Goal: Task Accomplishment & Management: Complete application form

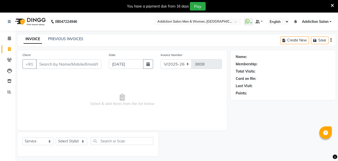
select select "6595"
select select "service"
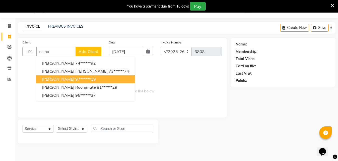
click at [77, 78] on ngb-highlight "97******19" at bounding box center [85, 78] width 21 height 5
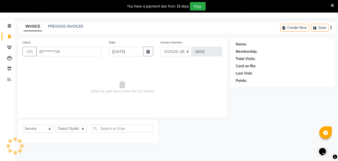
type input "97******19"
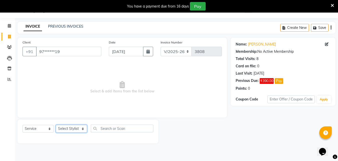
click at [78, 129] on select "Select Stylist Addiction Salon ANJALI BANSIKA [PERSON_NAME] [PERSON_NAME] [PERS…" at bounding box center [71, 128] width 31 height 8
select select "51001"
click at [56, 124] on select "Select Stylist Addiction Salon ANJALI BANSIKA [PERSON_NAME] [PERSON_NAME] [PERS…" at bounding box center [71, 128] width 31 height 8
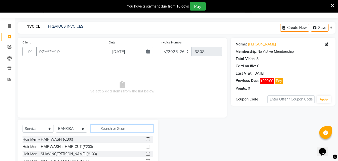
click at [126, 127] on input "text" at bounding box center [122, 128] width 63 height 8
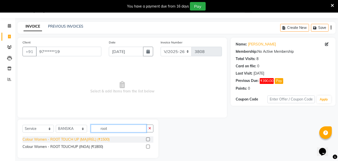
type input "root"
click at [106, 137] on div "Colour Women - ROOT TOUCH UP (MAJIREL) (₹1500)" at bounding box center [66, 139] width 87 height 5
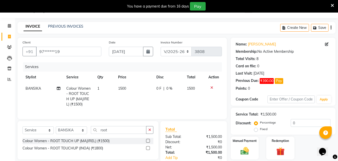
click at [211, 86] on icon at bounding box center [212, 88] width 3 height 4
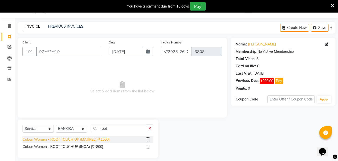
click at [80, 138] on div "Colour Women - ROOT TOUCH UP (MAJIREL) (₹1500)" at bounding box center [66, 139] width 87 height 5
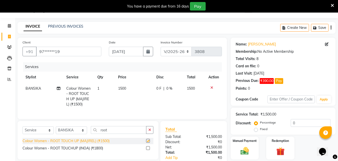
checkbox input "false"
click at [34, 87] on span "BANSIKA" at bounding box center [34, 88] width 16 height 5
select select "51001"
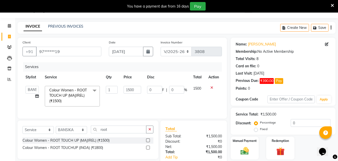
click at [212, 86] on icon at bounding box center [212, 88] width 3 height 4
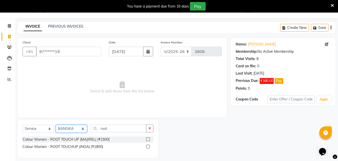
click at [78, 128] on select "Select Stylist Addiction Salon ANJALI BANSIKA [PERSON_NAME] [PERSON_NAME] [PERS…" at bounding box center [71, 128] width 31 height 8
select select "51003"
click at [56, 124] on select "Select Stylist Addiction Salon ANJALI BANSIKA [PERSON_NAME] [PERSON_NAME] [PERS…" at bounding box center [71, 128] width 31 height 8
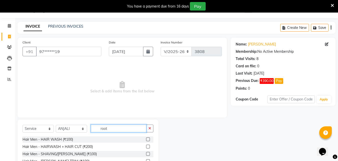
click at [118, 128] on input "root" at bounding box center [119, 128] width 56 height 8
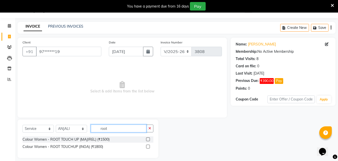
type input "root"
click at [147, 138] on label at bounding box center [148, 139] width 4 height 4
click at [147, 138] on input "checkbox" at bounding box center [147, 139] width 3 height 3
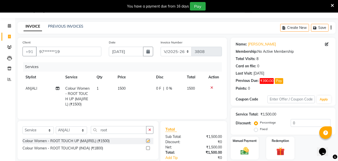
checkbox input "false"
click at [33, 89] on span "ANJALI" at bounding box center [32, 88] width 12 height 5
select select "51003"
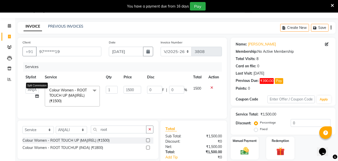
click at [38, 96] on icon at bounding box center [37, 96] width 4 height 4
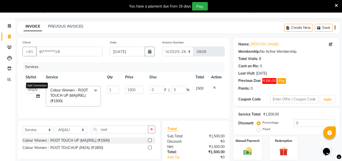
select select "51003"
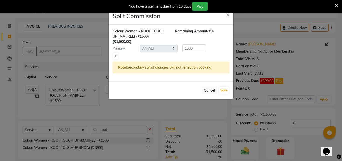
click at [117, 54] on link at bounding box center [115, 56] width 5 height 6
type input "750"
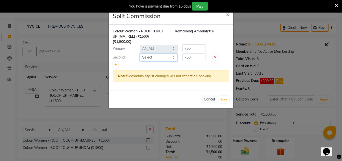
click at [154, 57] on select "Select Addiction Salon ANJALI BANSIKA [PERSON_NAME] [PERSON_NAME] [PERSON_NAME]…" at bounding box center [159, 57] width 38 height 8
select select "51001"
click at [140, 53] on select "Select Addiction Salon ANJALI BANSIKA [PERSON_NAME] [PERSON_NAME] [PERSON_NAME]…" at bounding box center [159, 57] width 38 height 8
click at [224, 100] on button "Save" at bounding box center [224, 99] width 10 height 7
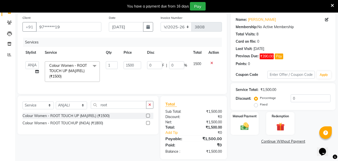
scroll to position [38, 0]
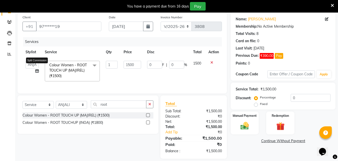
click at [37, 69] on icon at bounding box center [37, 71] width 4 height 4
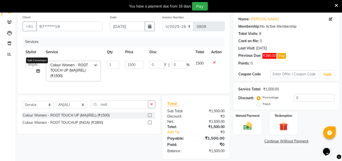
select select "51003"
select select "51001"
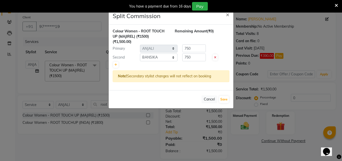
click at [287, 64] on ngb-modal-window "Split Commission × Colour Women - ROOT TOUCH UP (MAJIREL) (₹1500) (₹1,500.00) R…" at bounding box center [171, 80] width 342 height 161
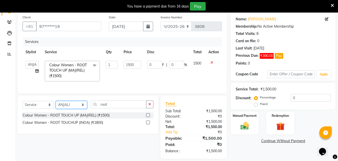
click at [77, 108] on select "Select Stylist Addiction Salon ANJALI BANSIKA [PERSON_NAME] [PERSON_NAME] [PERS…" at bounding box center [71, 105] width 31 height 8
select select "51001"
click at [56, 104] on select "Select Stylist Addiction Salon ANJALI BANSIKA [PERSON_NAME] [PERSON_NAME] [PERS…" at bounding box center [71, 105] width 31 height 8
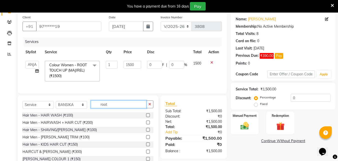
click at [119, 108] on input "root" at bounding box center [119, 104] width 56 height 8
type input "r"
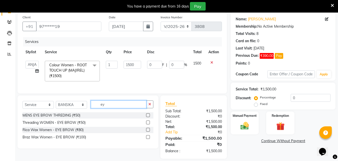
type input "e"
type input "eye"
click at [149, 124] on label at bounding box center [148, 122] width 4 height 4
click at [149, 124] on input "checkbox" at bounding box center [147, 122] width 3 height 3
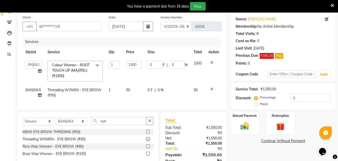
checkbox input "false"
click at [127, 124] on input "eye" at bounding box center [119, 121] width 56 height 8
type input "e"
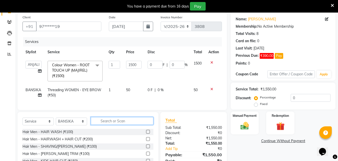
type input "u"
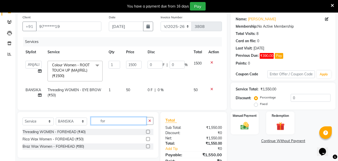
type input "for"
click at [147, 133] on label at bounding box center [148, 131] width 4 height 4
click at [147, 133] on input "checkbox" at bounding box center [147, 131] width 3 height 3
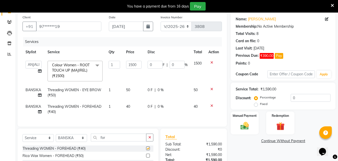
checkbox input "false"
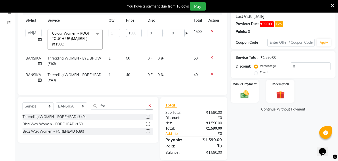
scroll to position [80, 0]
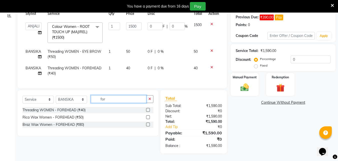
click at [114, 100] on input "for" at bounding box center [119, 99] width 56 height 8
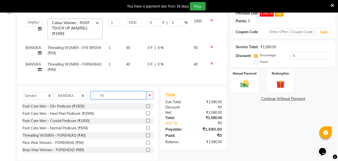
type input "f"
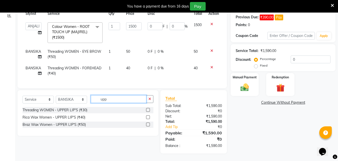
type input "upp"
click at [149, 109] on label at bounding box center [148, 110] width 4 height 4
click at [149, 109] on input "checkbox" at bounding box center [147, 109] width 3 height 3
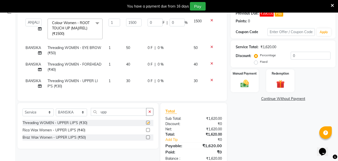
checkbox input "false"
click at [81, 114] on select "Select Stylist Addiction Salon ANJALI BANSIKA [PERSON_NAME] [PERSON_NAME] [PERS…" at bounding box center [71, 112] width 31 height 8
select select "51007"
click at [56, 112] on select "Select Stylist Addiction Salon ANJALI BANSIKA [PERSON_NAME] [PERSON_NAME] [PERS…" at bounding box center [71, 112] width 31 height 8
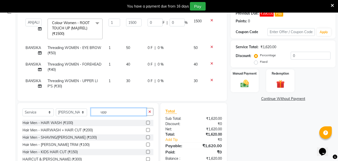
click at [108, 115] on input "upp" at bounding box center [119, 112] width 56 height 8
type input "u"
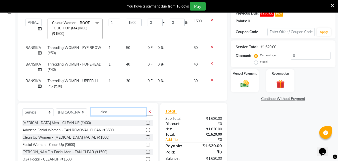
type input "clea"
click at [146, 146] on label at bounding box center [148, 144] width 4 height 4
click at [146, 146] on input "checkbox" at bounding box center [147, 144] width 3 height 3
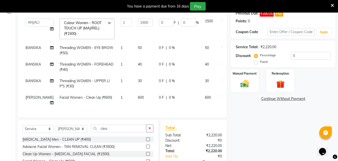
checkbox input "false"
click at [120, 132] on input "clea" at bounding box center [119, 128] width 56 height 8
type input "c"
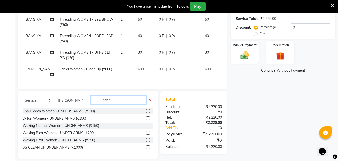
scroll to position [117, 0]
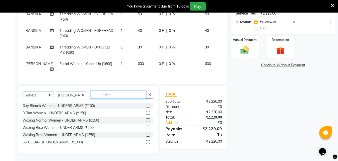
type input "under"
click at [148, 127] on label at bounding box center [148, 127] width 4 height 4
click at [148, 127] on input "checkbox" at bounding box center [147, 127] width 3 height 3
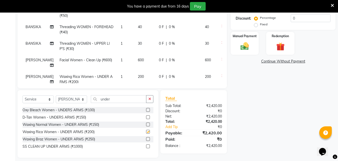
checkbox input "false"
click at [119, 97] on input "under" at bounding box center [119, 99] width 56 height 8
type input "u"
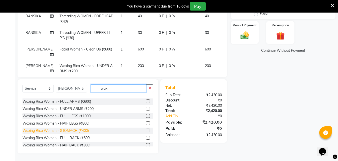
scroll to position [200, 0]
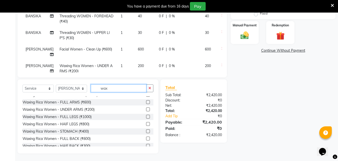
type input "wax"
click at [146, 101] on label at bounding box center [148, 102] width 4 height 4
click at [146, 101] on input "checkbox" at bounding box center [147, 101] width 3 height 3
checkbox input "false"
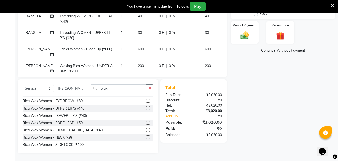
scroll to position [0, 0]
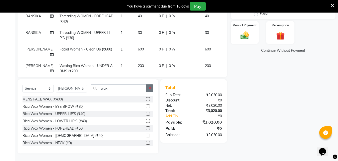
click at [149, 89] on icon "button" at bounding box center [150, 88] width 3 height 4
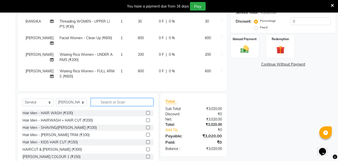
scroll to position [125, 0]
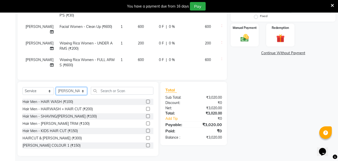
click at [80, 92] on select "Select Stylist Addiction Salon ANJALI BANSIKA [PERSON_NAME] [PERSON_NAME] [PERS…" at bounding box center [71, 91] width 31 height 8
select select "51001"
click at [56, 87] on select "Select Stylist Addiction Salon ANJALI BANSIKA [PERSON_NAME] [PERSON_NAME] [PERS…" at bounding box center [71, 91] width 31 height 8
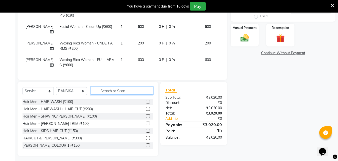
click at [106, 92] on input "text" at bounding box center [122, 91] width 63 height 8
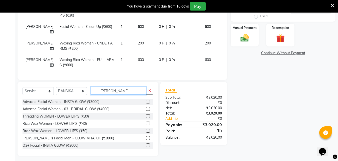
scroll to position [117, 0]
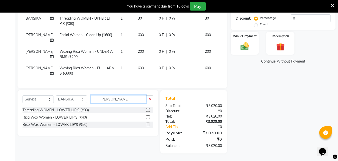
type input "[PERSON_NAME]"
click at [148, 109] on label at bounding box center [148, 110] width 4 height 4
click at [148, 109] on input "checkbox" at bounding box center [147, 109] width 3 height 3
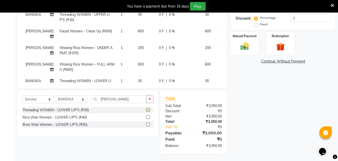
checkbox input "false"
click at [265, 24] on label "Fixed" at bounding box center [264, 24] width 8 height 5
click at [259, 24] on input "Fixed" at bounding box center [257, 25] width 4 height 4
radio input "true"
click at [300, 19] on input "0" at bounding box center [311, 18] width 40 height 8
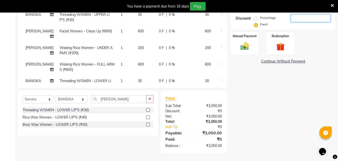
type input "5"
type input "2.46"
type input "0.16"
type input "50"
type input "24.59"
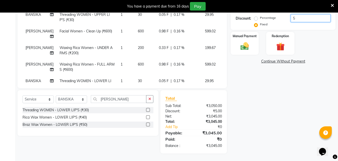
type input "1.64"
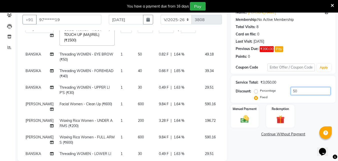
scroll to position [17, 0]
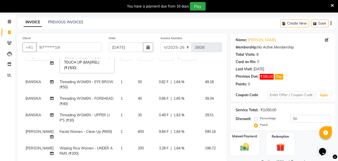
click at [245, 144] on img at bounding box center [245, 146] width 14 height 10
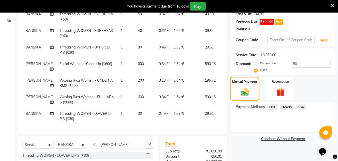
scroll to position [42, 0]
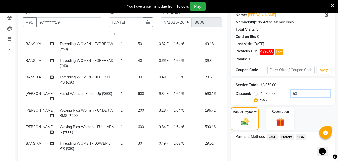
click at [303, 92] on input "50" at bounding box center [311, 93] width 40 height 8
click at [305, 96] on input "50" at bounding box center [311, 93] width 40 height 8
type input "5"
type input "2.46"
type input "0.16"
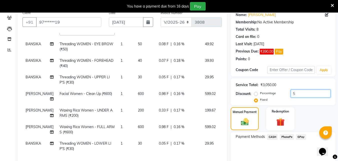
type input "0"
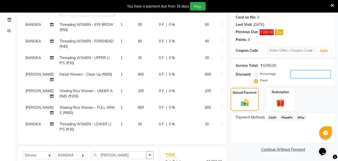
scroll to position [117, 0]
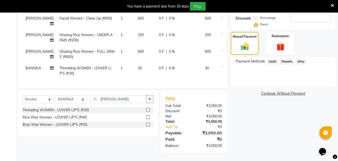
click at [260, 24] on div "Fixed" at bounding box center [261, 24] width 12 height 6
click at [296, 16] on input "number" at bounding box center [311, 18] width 40 height 8
type input "5"
type input "2.46"
type input "0.16"
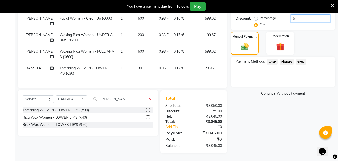
type input "50"
type input "24.59"
type input "1.64"
type input "50"
click at [290, 61] on span "PhonePe" at bounding box center [287, 62] width 14 height 6
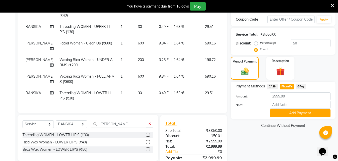
scroll to position [92, 0]
click at [260, 44] on label "Percentage" at bounding box center [268, 43] width 16 height 5
click at [257, 44] on input "Percentage" at bounding box center [257, 43] width 4 height 4
radio input "true"
type input "750"
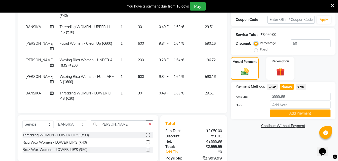
type input "50"
click at [260, 50] on label "Fixed" at bounding box center [264, 49] width 8 height 5
click at [258, 50] on input "Fixed" at bounding box center [257, 50] width 4 height 4
radio input "true"
type input "24.59"
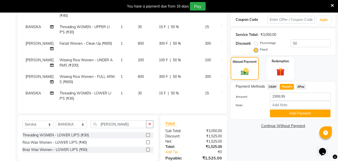
type input "1.64"
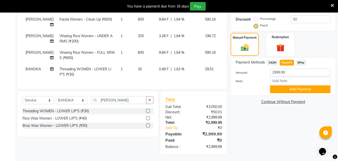
scroll to position [117, 0]
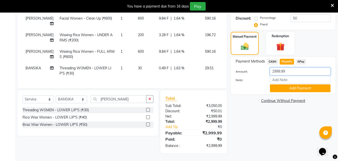
click at [296, 72] on input "2999.99" at bounding box center [300, 71] width 61 height 8
type input "2"
type input "3000"
click at [287, 89] on button "Add Payment" at bounding box center [300, 88] width 61 height 8
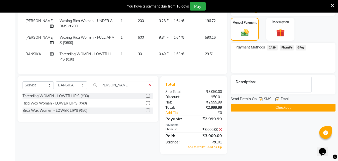
scroll to position [132, 0]
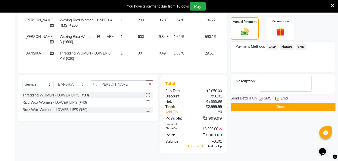
click at [215, 147] on span "Add as Tip" at bounding box center [215, 146] width 15 height 4
click at [215, 145] on span "Add as Tip" at bounding box center [215, 146] width 15 height 4
click at [204, 145] on span "Add to wallet" at bounding box center [197, 146] width 18 height 4
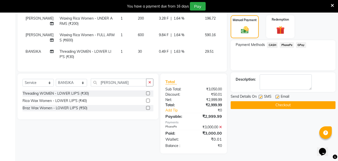
click at [277, 105] on button "Checkout" at bounding box center [283, 105] width 105 height 8
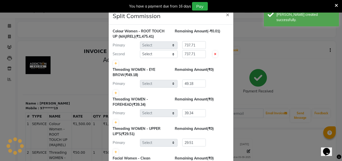
select select "51003"
select select "51001"
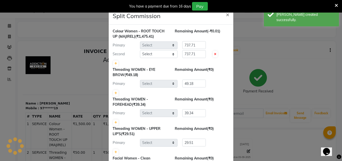
select select "51007"
select select "51001"
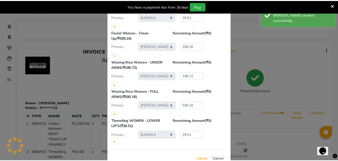
scroll to position [140, 0]
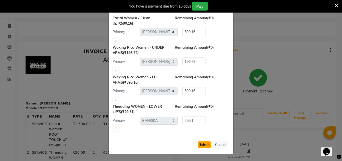
click at [204, 145] on button "Submit" at bounding box center [204, 144] width 13 height 7
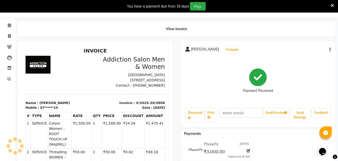
scroll to position [0, 0]
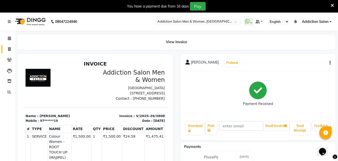
click at [10, 48] on icon at bounding box center [9, 49] width 3 height 4
select select "service"
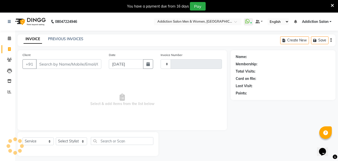
scroll to position [13, 0]
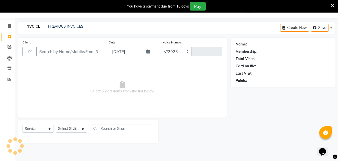
select select "6595"
type input "3809"
click at [61, 25] on link "PREVIOUS INVOICES" at bounding box center [65, 26] width 35 height 5
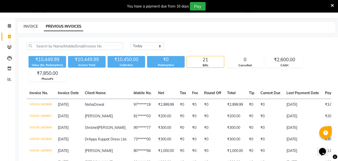
click at [35, 25] on link "INVOICE" at bounding box center [31, 26] width 14 height 5
select select "service"
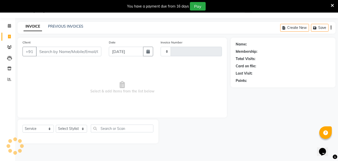
type input "3809"
select select "6595"
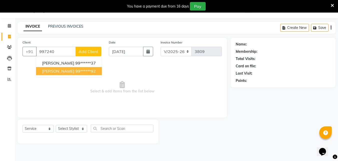
click at [70, 74] on button "[PERSON_NAME] 99******92" at bounding box center [69, 71] width 66 height 8
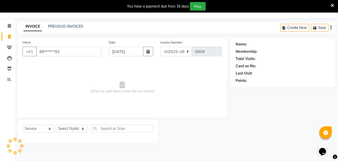
type input "99******92"
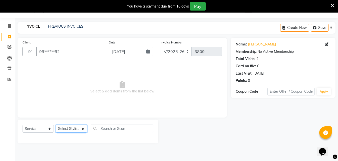
click at [79, 127] on select "Select Stylist Addiction Salon ANJALI BANSIKA [PERSON_NAME] [PERSON_NAME] [PERS…" at bounding box center [71, 128] width 31 height 8
select select "67107"
click at [56, 124] on select "Select Stylist Addiction Salon ANJALI BANSIKA [PERSON_NAME] [PERSON_NAME] [PERS…" at bounding box center [71, 128] width 31 height 8
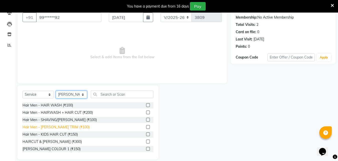
scroll to position [53, 0]
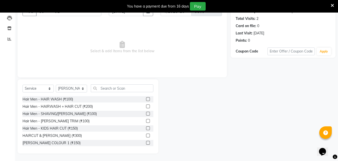
click at [146, 135] on label at bounding box center [148, 135] width 4 height 4
click at [146, 135] on input "checkbox" at bounding box center [147, 135] width 3 height 3
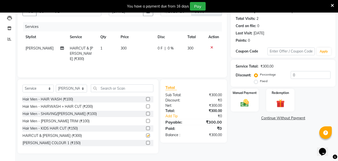
checkbox input "false"
click at [244, 98] on img at bounding box center [245, 103] width 14 height 10
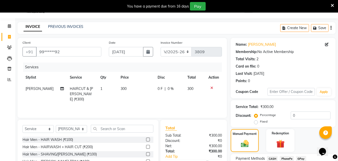
scroll to position [0, 0]
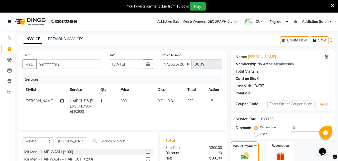
click at [146, 151] on label at bounding box center [148, 152] width 4 height 4
click at [146, 151] on input "checkbox" at bounding box center [147, 151] width 3 height 3
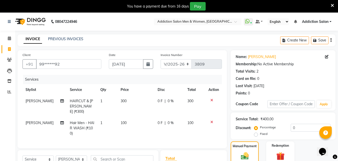
checkbox input "false"
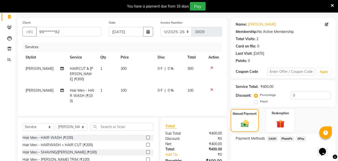
scroll to position [50, 0]
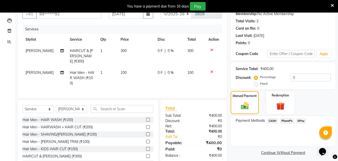
click at [289, 121] on span "PhonePe" at bounding box center [287, 121] width 14 height 6
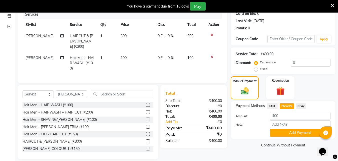
scroll to position [69, 0]
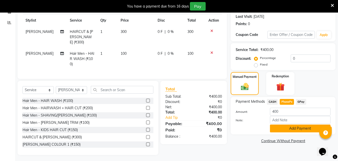
click at [285, 130] on button "Add Payment" at bounding box center [300, 128] width 61 height 8
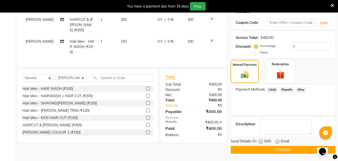
scroll to position [81, 0]
click at [286, 147] on button "Checkout" at bounding box center [283, 149] width 105 height 8
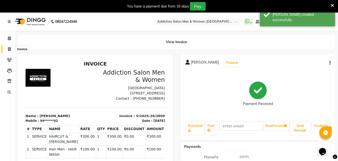
click at [9, 46] on span at bounding box center [9, 49] width 9 height 6
select select "service"
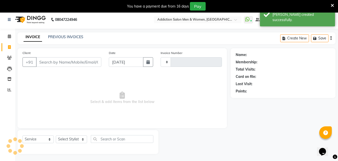
type input "3810"
select select "6595"
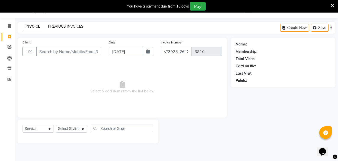
click at [79, 25] on link "PREVIOUS INVOICES" at bounding box center [65, 26] width 35 height 5
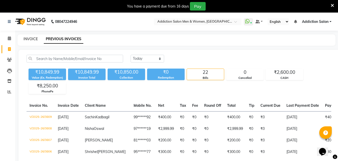
click at [24, 40] on link "INVOICE" at bounding box center [31, 39] width 14 height 5
select select "6595"
select select "service"
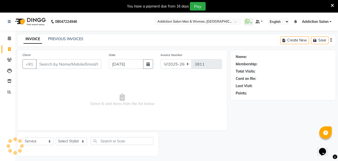
scroll to position [13, 0]
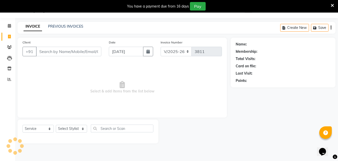
click at [72, 54] on input "Client" at bounding box center [68, 52] width 65 height 10
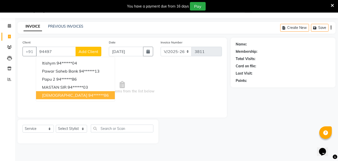
click at [53, 93] on span "[DEMOGRAPHIC_DATA]" at bounding box center [64, 94] width 45 height 5
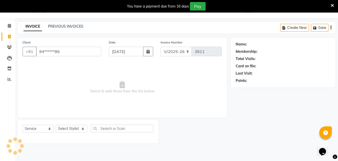
type input "94******86"
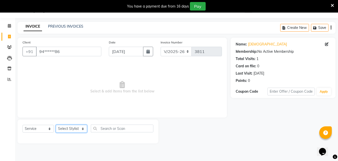
click at [64, 132] on select "Select Stylist Addiction Salon ANJALI BANSIKA [PERSON_NAME] [PERSON_NAME] [PERS…" at bounding box center [71, 128] width 31 height 8
select select "61697"
click at [56, 124] on select "Select Stylist Addiction Salon ANJALI BANSIKA [PERSON_NAME] [PERSON_NAME] [PERS…" at bounding box center [71, 128] width 31 height 8
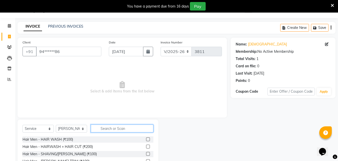
click at [114, 130] on input "text" at bounding box center [122, 128] width 63 height 8
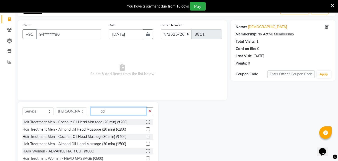
scroll to position [53, 0]
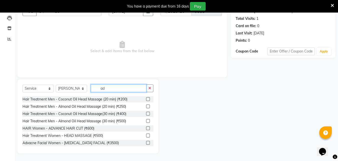
type input "ad"
click at [146, 129] on label at bounding box center [148, 128] width 4 height 4
click at [146, 129] on input "checkbox" at bounding box center [147, 127] width 3 height 3
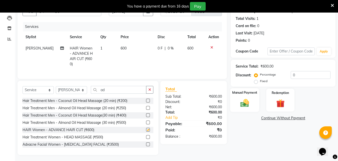
checkbox input "false"
click at [241, 105] on img at bounding box center [245, 103] width 14 height 10
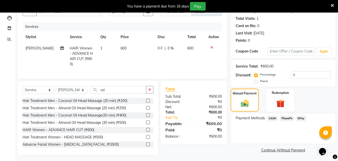
click at [270, 116] on span "CASH" at bounding box center [272, 118] width 11 height 6
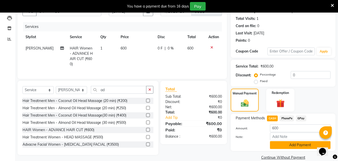
click at [280, 144] on button "Add Payment" at bounding box center [300, 145] width 61 height 8
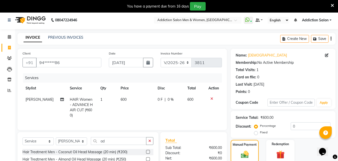
scroll to position [0, 0]
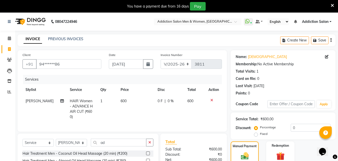
click at [71, 36] on div "INVOICE PREVIOUS INVOICES Create New Save" at bounding box center [177, 40] width 318 height 12
click at [80, 40] on link "PREVIOUS INVOICES" at bounding box center [65, 39] width 35 height 5
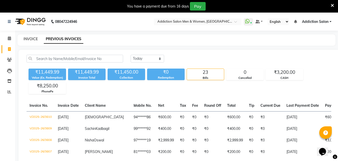
click at [37, 38] on link "INVOICE" at bounding box center [31, 39] width 14 height 5
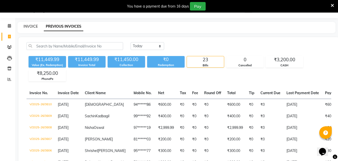
select select "service"
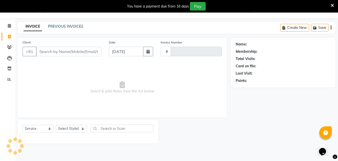
type input "3811"
select select "6595"
click at [57, 53] on input "Client" at bounding box center [68, 52] width 65 height 10
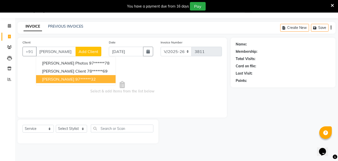
click at [65, 77] on span "[PERSON_NAME]" at bounding box center [58, 78] width 32 height 5
type input "97******32"
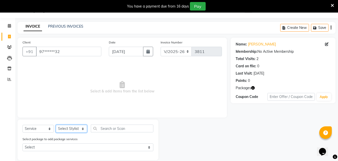
click at [74, 126] on select "Select Stylist Addiction Salon ANJALI BANSIKA [PERSON_NAME] [PERSON_NAME] [PERS…" at bounding box center [71, 128] width 31 height 8
select select "89379"
click at [56, 124] on select "Select Stylist Addiction Salon ANJALI BANSIKA [PERSON_NAME] [PERSON_NAME] [PERS…" at bounding box center [71, 128] width 31 height 8
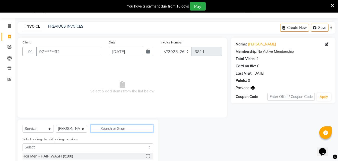
click at [108, 124] on input "text" at bounding box center [122, 128] width 63 height 8
type input "h"
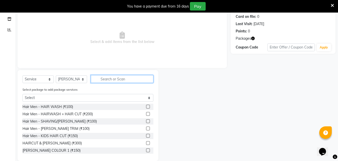
scroll to position [69, 0]
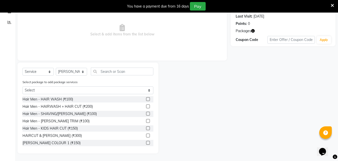
click at [146, 135] on label at bounding box center [148, 135] width 4 height 4
click at [146, 135] on input "checkbox" at bounding box center [147, 135] width 3 height 3
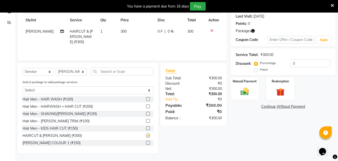
checkbox input "false"
click at [128, 70] on input "text" at bounding box center [122, 71] width 63 height 8
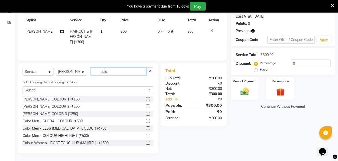
type input "colo"
click at [146, 120] on label at bounding box center [148, 121] width 4 height 4
click at [146, 120] on input "checkbox" at bounding box center [147, 120] width 3 height 3
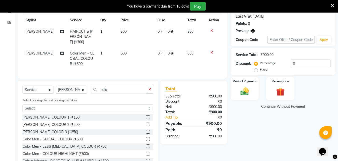
click at [146, 137] on label at bounding box center [148, 139] width 4 height 4
click at [146, 137] on input "checkbox" at bounding box center [147, 138] width 3 height 3
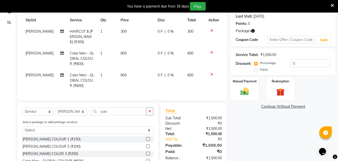
checkbox input "false"
click at [212, 72] on icon at bounding box center [212, 74] width 3 height 4
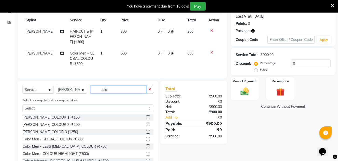
click at [126, 86] on input "colo" at bounding box center [119, 89] width 56 height 8
type input "c"
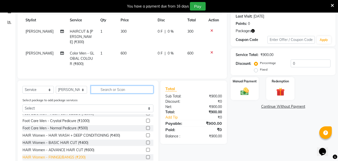
scroll to position [250, 0]
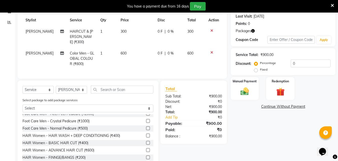
click at [146, 140] on div at bounding box center [149, 143] width 7 height 6
click at [146, 141] on label at bounding box center [148, 143] width 4 height 4
click at [146, 141] on input "checkbox" at bounding box center [147, 142] width 3 height 3
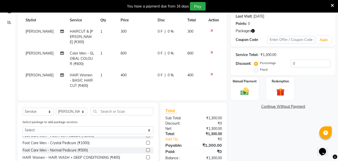
checkbox input "false"
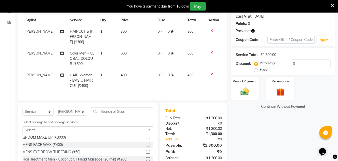
scroll to position [0, 0]
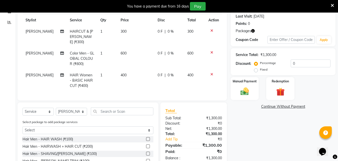
click at [146, 137] on label at bounding box center [148, 139] width 4 height 4
click at [146, 137] on input "checkbox" at bounding box center [147, 138] width 3 height 3
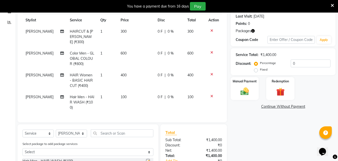
checkbox input "false"
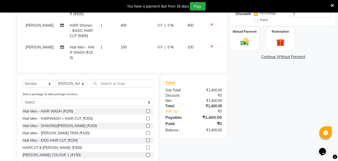
scroll to position [119, 0]
click at [250, 45] on img at bounding box center [245, 41] width 14 height 10
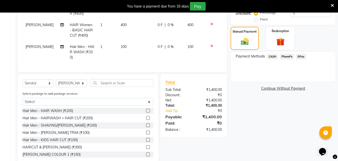
click at [290, 58] on span "PhonePe" at bounding box center [287, 57] width 14 height 6
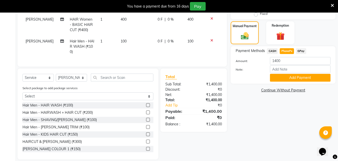
scroll to position [129, 0]
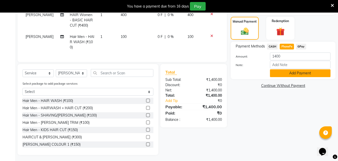
click at [289, 76] on button "Add Payment" at bounding box center [300, 73] width 61 height 8
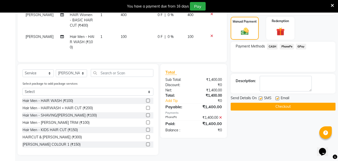
click at [297, 104] on button "Checkout" at bounding box center [283, 106] width 105 height 8
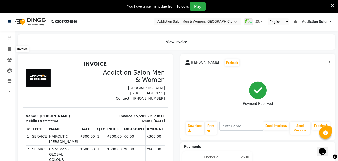
click at [9, 48] on icon at bounding box center [9, 49] width 3 height 4
select select "service"
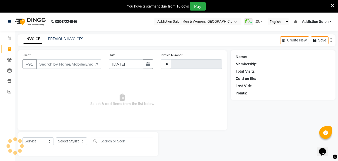
scroll to position [13, 0]
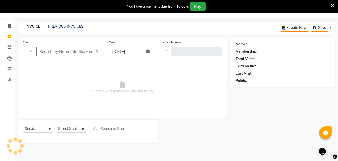
type input "3812"
select select "6595"
click at [69, 28] on link "PREVIOUS INVOICES" at bounding box center [65, 26] width 35 height 5
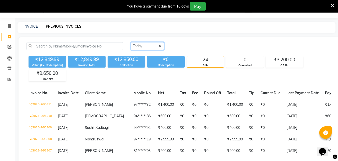
click at [144, 48] on select "[DATE] [DATE] Custom Range" at bounding box center [148, 46] width 34 height 8
select select "range"
click at [131, 42] on select "[DATE] [DATE] Custom Range" at bounding box center [148, 46] width 34 height 8
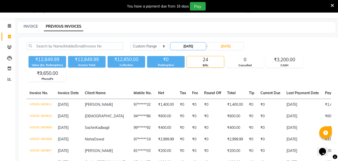
click at [185, 49] on input "[DATE]" at bounding box center [188, 46] width 35 height 7
select select "9"
select select "2025"
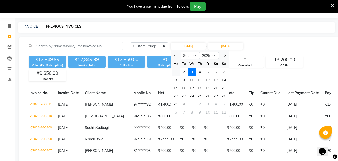
click at [174, 71] on div "1" at bounding box center [176, 72] width 8 height 8
type input "[DATE]"
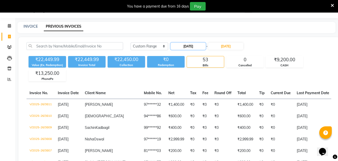
click at [196, 46] on input "[DATE]" at bounding box center [188, 46] width 35 height 7
select select "9"
select select "2025"
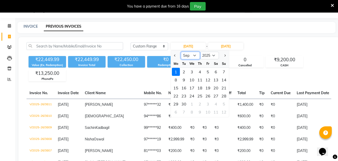
click at [193, 58] on select "Jan Feb Mar Apr May Jun [DATE] Aug Sep Oct Nov Dec" at bounding box center [190, 56] width 19 height 8
select select "8"
click at [181, 52] on select "Jan Feb Mar Apr May Jun [DATE] Aug Sep Oct Nov Dec" at bounding box center [190, 56] width 19 height 8
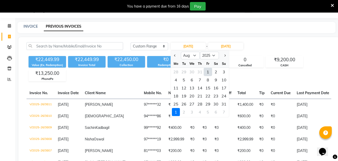
click at [209, 71] on div "1" at bounding box center [208, 72] width 8 height 8
type input "[DATE]"
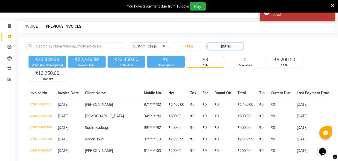
click at [226, 45] on input "[DATE]" at bounding box center [225, 46] width 35 height 7
select select "9"
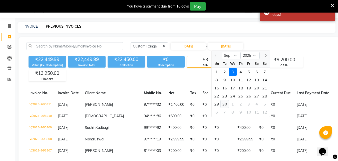
click at [225, 103] on div "30" at bounding box center [225, 104] width 8 height 8
type input "[DATE]"
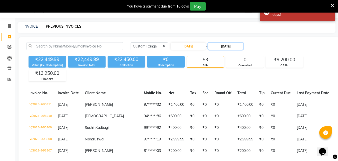
click at [228, 46] on input "[DATE]" at bounding box center [225, 46] width 35 height 7
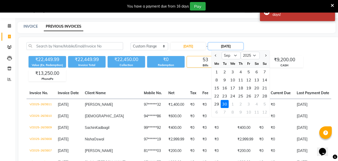
click at [226, 46] on input "[DATE]" at bounding box center [225, 46] width 35 height 7
click at [239, 58] on select "Aug Sep Oct Nov Dec" at bounding box center [231, 56] width 19 height 8
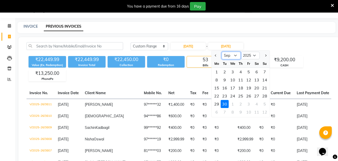
select select "8"
click at [222, 52] on select "Aug Sep Oct Nov Dec" at bounding box center [231, 56] width 19 height 8
click at [263, 103] on div "31" at bounding box center [265, 104] width 8 height 8
type input "[DATE]"
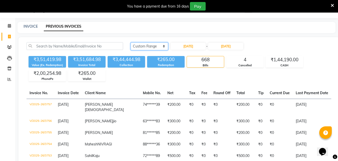
click at [147, 47] on select "[DATE] [DATE] Custom Range" at bounding box center [150, 46] width 38 height 8
select select "[DATE]"
click at [131, 42] on select "[DATE] [DATE] Custom Range" at bounding box center [150, 46] width 38 height 8
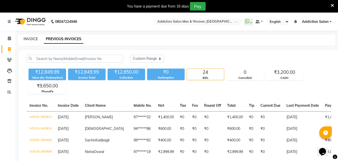
click at [32, 40] on link "INVOICE" at bounding box center [31, 39] width 14 height 5
select select "service"
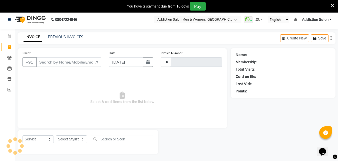
type input "3812"
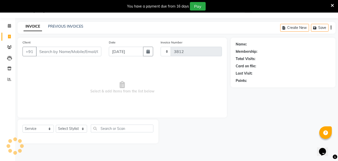
select select "6595"
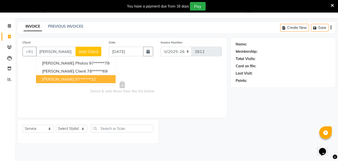
click at [65, 77] on span "[PERSON_NAME]" at bounding box center [58, 78] width 32 height 5
type input "97******32"
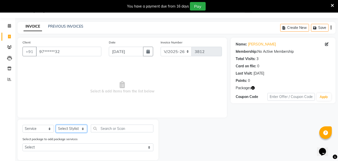
click at [75, 128] on select "Select Stylist Addiction Salon ANJALI BANSIKA [PERSON_NAME] [PERSON_NAME] [PERS…" at bounding box center [71, 128] width 31 height 8
select select "51003"
click at [56, 124] on select "Select Stylist Addiction Salon ANJALI BANSIKA [PERSON_NAME] [PERSON_NAME] [PERS…" at bounding box center [71, 128] width 31 height 8
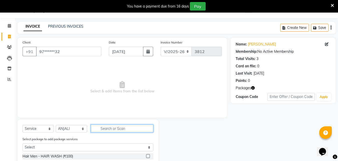
click at [104, 127] on input "text" at bounding box center [122, 128] width 63 height 8
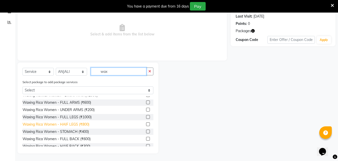
scroll to position [200, 0]
type input "wax"
click at [146, 102] on label at bounding box center [148, 102] width 4 height 4
click at [146, 102] on input "checkbox" at bounding box center [147, 101] width 3 height 3
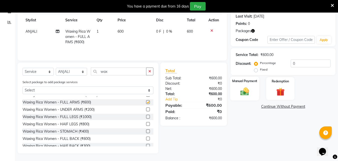
checkbox input "false"
click at [244, 94] on img at bounding box center [245, 91] width 14 height 10
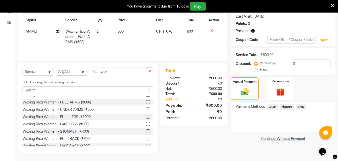
click at [284, 106] on span "PhonePe" at bounding box center [287, 107] width 14 height 6
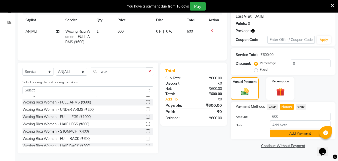
click at [289, 131] on button "Add Payment" at bounding box center [300, 133] width 61 height 8
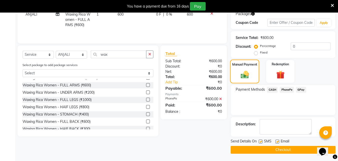
scroll to position [87, 0]
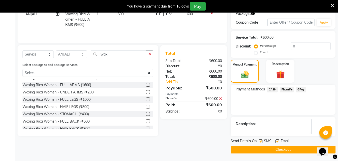
click at [276, 148] on button "Checkout" at bounding box center [283, 149] width 105 height 8
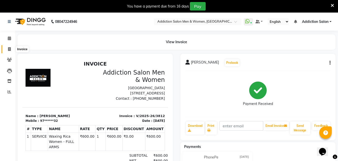
click at [11, 49] on span at bounding box center [9, 49] width 9 height 6
select select "6595"
select select "service"
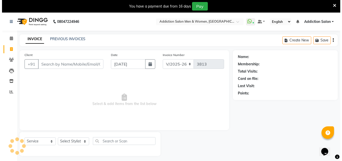
scroll to position [13, 0]
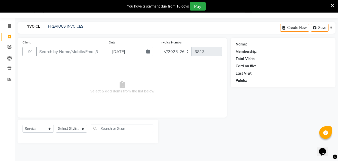
click at [68, 29] on div "PREVIOUS INVOICES" at bounding box center [65, 26] width 35 height 5
click at [68, 28] on link "PREVIOUS INVOICES" at bounding box center [65, 26] width 35 height 5
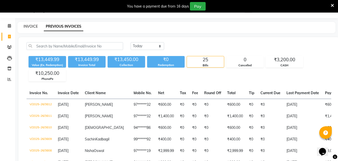
click at [27, 27] on link "INVOICE" at bounding box center [31, 26] width 14 height 5
select select "6595"
select select "service"
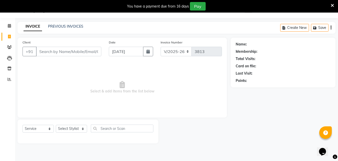
click at [0, 150] on div "Calendar Invoice Clients Leads Inventory Reports Completed InProgress Upcoming …" at bounding box center [34, 83] width 68 height 139
click at [67, 51] on input "Client" at bounding box center [68, 52] width 65 height 10
type input "7975853065"
click at [91, 54] on button "Add Client" at bounding box center [89, 52] width 26 height 10
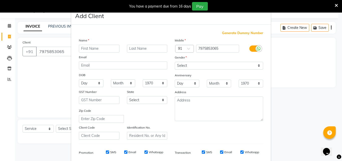
drag, startPoint x: 108, startPoint y: 46, endPoint x: 102, endPoint y: 25, distance: 21.9
click at [104, 47] on input "text" at bounding box center [99, 49] width 41 height 8
type input "Laxman"
click at [210, 64] on select "Select [DEMOGRAPHIC_DATA] [DEMOGRAPHIC_DATA] Other Prefer Not To Say" at bounding box center [219, 66] width 88 height 8
select select "[DEMOGRAPHIC_DATA]"
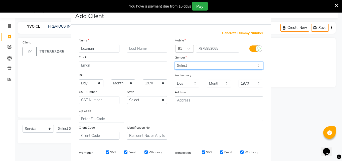
click at [175, 62] on select "Select [DEMOGRAPHIC_DATA] [DEMOGRAPHIC_DATA] Other Prefer Not To Say" at bounding box center [219, 66] width 88 height 8
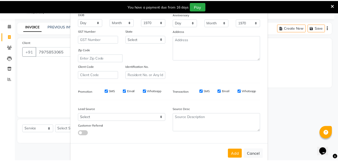
scroll to position [71, 0]
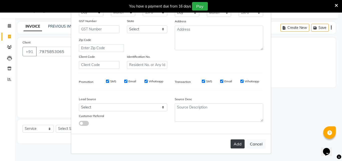
click at [233, 143] on button "Add" at bounding box center [238, 143] width 14 height 9
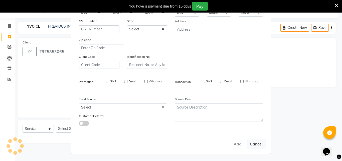
type input "79******65"
select select
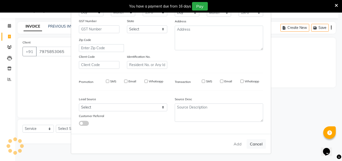
select select
checkbox input "false"
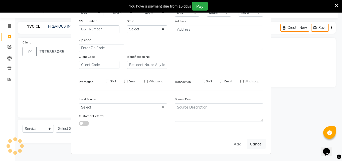
checkbox input "false"
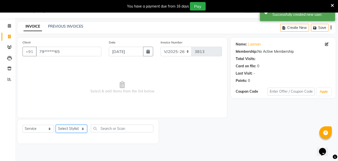
click at [69, 129] on select "Select Stylist Addiction Salon ANJALI BANSIKA [PERSON_NAME] [PERSON_NAME] [PERS…" at bounding box center [71, 128] width 31 height 8
select select "89379"
click at [56, 124] on select "Select Stylist Addiction Salon ANJALI BANSIKA [PERSON_NAME] [PERSON_NAME] [PERS…" at bounding box center [71, 128] width 31 height 8
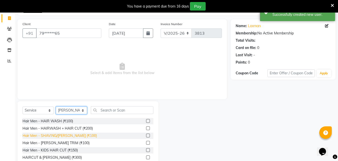
scroll to position [53, 0]
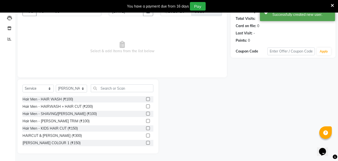
drag, startPoint x: 145, startPoint y: 135, endPoint x: 148, endPoint y: 137, distance: 3.6
click at [146, 137] on div at bounding box center [149, 135] width 7 height 6
click at [146, 134] on label at bounding box center [148, 135] width 4 height 4
click at [146, 134] on input "checkbox" at bounding box center [147, 135] width 3 height 3
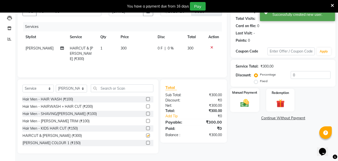
checkbox input "false"
click at [234, 100] on div "Manual Payment" at bounding box center [244, 100] width 29 height 24
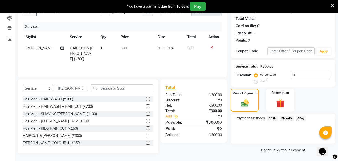
click at [281, 115] on span "PhonePe" at bounding box center [287, 118] width 14 height 6
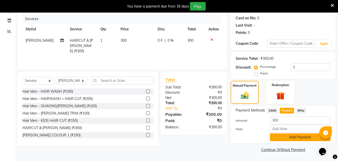
click at [285, 137] on button "Add Payment" at bounding box center [300, 137] width 61 height 8
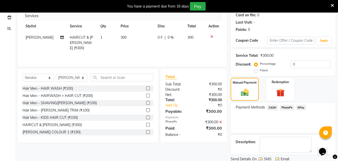
scroll to position [81, 0]
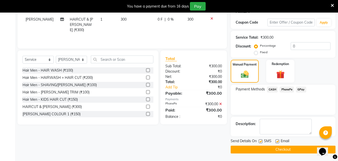
click at [287, 151] on button "Checkout" at bounding box center [283, 149] width 105 height 8
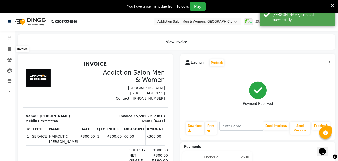
click at [7, 48] on span at bounding box center [9, 49] width 9 height 6
select select "6595"
select select "service"
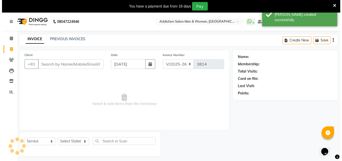
scroll to position [13, 0]
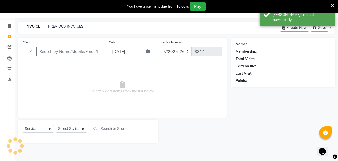
click at [61, 56] on input "Client" at bounding box center [68, 52] width 65 height 10
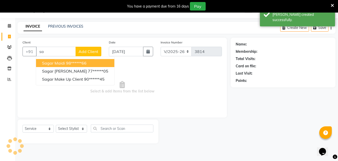
type input "s"
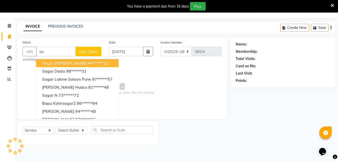
type input "s"
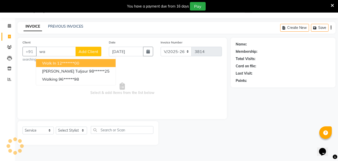
type input "w"
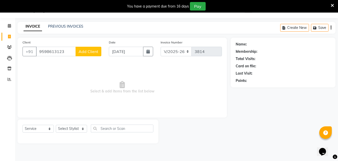
type input "9598613123"
click at [83, 52] on span "Add Client" at bounding box center [89, 51] width 20 height 5
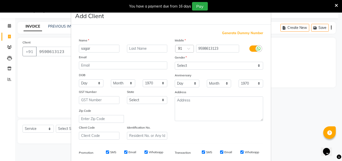
type input "sagar"
click at [221, 63] on select "Select [DEMOGRAPHIC_DATA] [DEMOGRAPHIC_DATA] Other Prefer Not To Say" at bounding box center [219, 66] width 88 height 8
select select "[DEMOGRAPHIC_DATA]"
click at [175, 62] on select "Select [DEMOGRAPHIC_DATA] [DEMOGRAPHIC_DATA] Other Prefer Not To Say" at bounding box center [219, 66] width 88 height 8
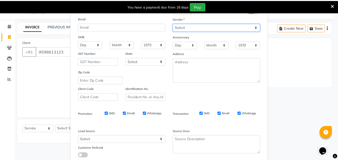
scroll to position [71, 0]
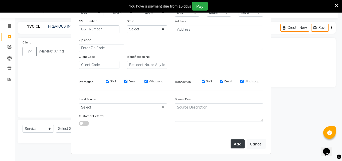
click at [231, 140] on button "Add" at bounding box center [238, 143] width 14 height 9
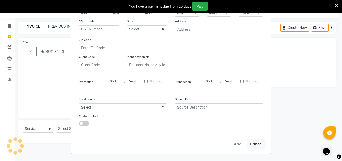
type input "95******23"
select select
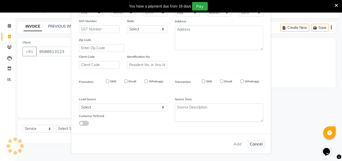
select select
checkbox input "false"
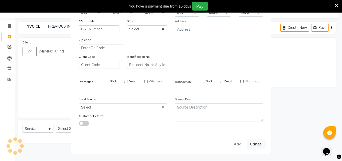
checkbox input "false"
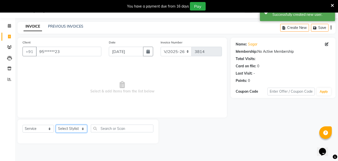
click at [77, 127] on select "Select Stylist Addiction Salon ANJALI BANSIKA [PERSON_NAME] [PERSON_NAME] [PERS…" at bounding box center [71, 128] width 31 height 8
select select "67107"
click at [56, 124] on select "Select Stylist Addiction Salon ANJALI BANSIKA [PERSON_NAME] [PERSON_NAME] [PERS…" at bounding box center [71, 128] width 31 height 8
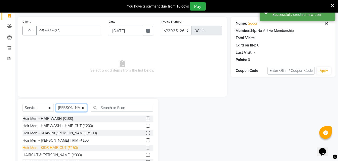
scroll to position [53, 0]
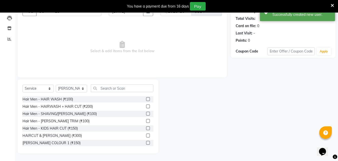
click at [146, 136] on label at bounding box center [148, 135] width 4 height 4
click at [146, 136] on input "checkbox" at bounding box center [147, 135] width 3 height 3
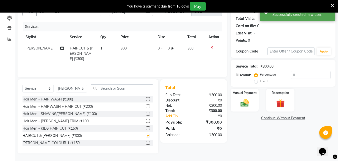
checkbox input "false"
click at [82, 89] on select "Select Stylist Addiction Salon ANJALI BANSIKA [PERSON_NAME] [PERSON_NAME] [PERS…" at bounding box center [71, 88] width 31 height 8
select select "51001"
click at [56, 84] on select "Select Stylist Addiction Salon ANJALI BANSIKA [PERSON_NAME] [PERSON_NAME] [PERS…" at bounding box center [71, 88] width 31 height 8
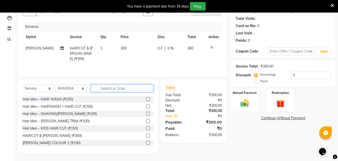
click at [118, 86] on input "text" at bounding box center [122, 88] width 63 height 8
type input "x"
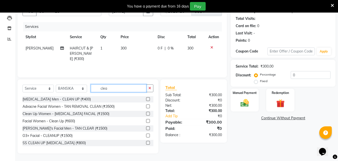
type input "clea"
click at [146, 98] on label at bounding box center [148, 99] width 4 height 4
click at [146, 98] on input "checkbox" at bounding box center [147, 98] width 3 height 3
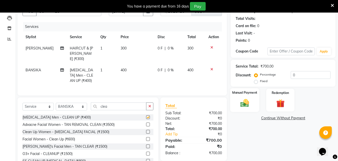
checkbox input "false"
click at [235, 101] on div "Manual Payment" at bounding box center [244, 100] width 29 height 24
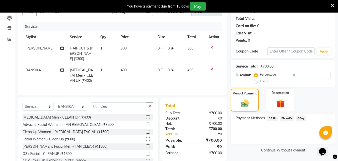
click at [263, 80] on label "Fixed" at bounding box center [264, 81] width 8 height 5
click at [259, 80] on input "Fixed" at bounding box center [257, 81] width 4 height 4
radio input "true"
click at [301, 75] on input "0" at bounding box center [311, 75] width 40 height 8
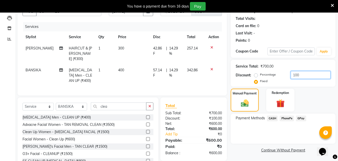
type input "100"
click at [288, 116] on span "PhonePe" at bounding box center [287, 118] width 14 height 6
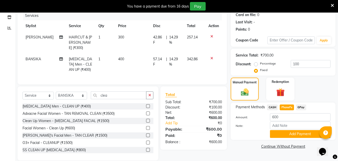
scroll to position [69, 0]
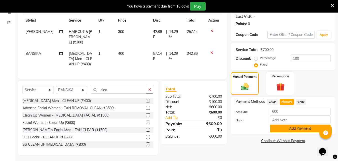
click at [282, 127] on button "Add Payment" at bounding box center [300, 128] width 61 height 8
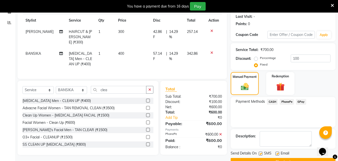
scroll to position [81, 0]
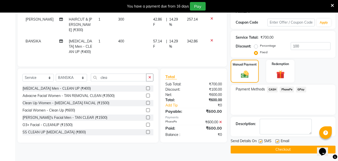
click at [284, 148] on button "Checkout" at bounding box center [283, 149] width 105 height 8
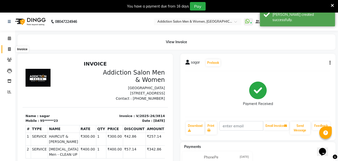
click at [8, 49] on icon at bounding box center [9, 49] width 3 height 4
select select "6595"
select select "service"
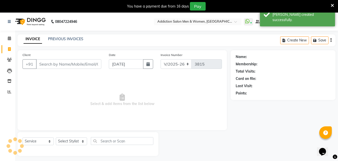
scroll to position [13, 0]
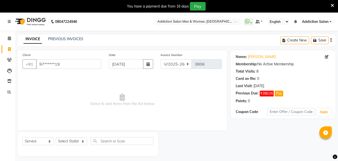
select select "6595"
select select "service"
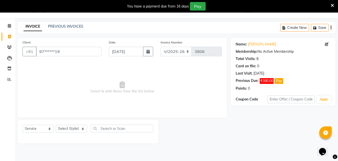
click at [55, 24] on div "PREVIOUS INVOICES" at bounding box center [65, 26] width 35 height 5
click at [62, 25] on link "PREVIOUS INVOICES" at bounding box center [65, 26] width 35 height 5
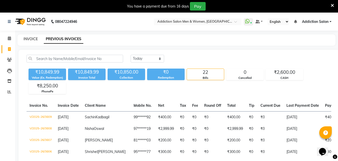
click at [35, 38] on link "INVOICE" at bounding box center [31, 39] width 14 height 5
select select "service"
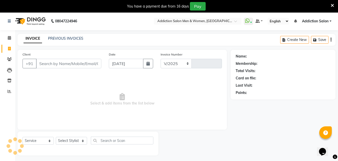
select select "6595"
type input "3810"
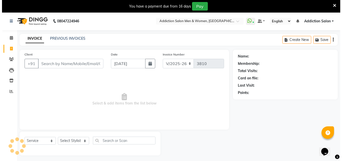
scroll to position [13, 0]
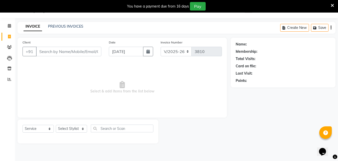
click at [72, 52] on input "Client" at bounding box center [68, 52] width 65 height 10
type input "9449741486"
click at [92, 48] on button "Add Client" at bounding box center [89, 52] width 26 height 10
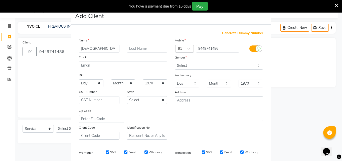
type input "[DEMOGRAPHIC_DATA]"
click at [186, 63] on select "Select [DEMOGRAPHIC_DATA] [DEMOGRAPHIC_DATA] Other Prefer Not To Say" at bounding box center [219, 66] width 88 height 8
select select "[DEMOGRAPHIC_DATA]"
click at [175, 62] on select "Select [DEMOGRAPHIC_DATA] [DEMOGRAPHIC_DATA] Other Prefer Not To Say" at bounding box center [219, 66] width 88 height 8
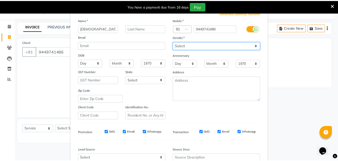
scroll to position [71, 0]
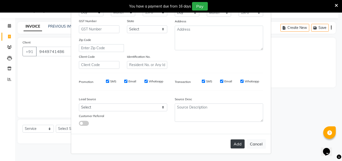
click at [231, 143] on button "Add" at bounding box center [238, 143] width 14 height 9
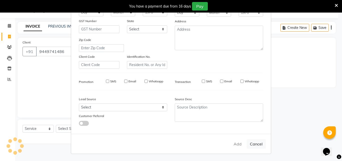
type input "94******86"
select select
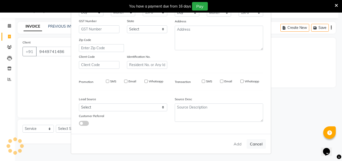
select select
checkbox input "false"
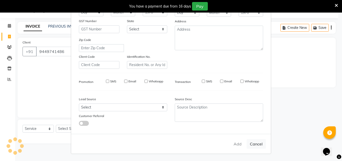
checkbox input "false"
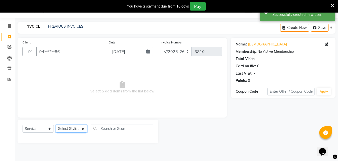
click at [63, 129] on select "Select Stylist Addiction Salon ANJALI BANSIKA [PERSON_NAME] [PERSON_NAME] [PERS…" at bounding box center [71, 128] width 31 height 8
select select "61697"
click at [56, 124] on select "Select Stylist Addiction Salon ANJALI BANSIKA [PERSON_NAME] [PERSON_NAME] [PERS…" at bounding box center [71, 128] width 31 height 8
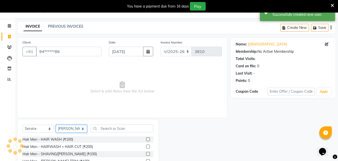
scroll to position [53, 0]
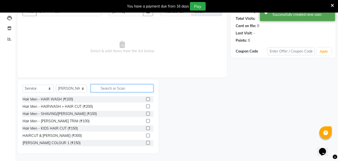
click at [105, 86] on input "text" at bounding box center [122, 88] width 63 height 8
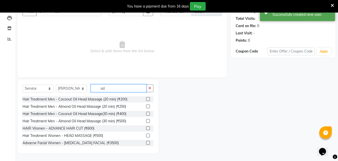
type input "ad"
click at [146, 127] on label at bounding box center [148, 128] width 4 height 4
click at [146, 127] on input "checkbox" at bounding box center [147, 127] width 3 height 3
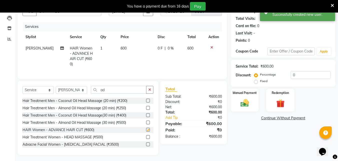
checkbox input "false"
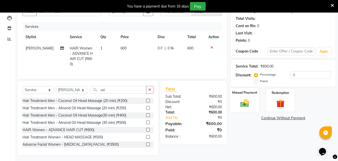
click at [252, 104] on div "Manual Payment" at bounding box center [244, 100] width 29 height 24
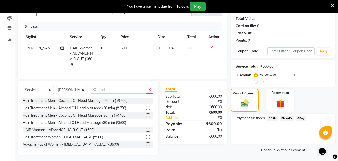
click at [275, 117] on span "CASH" at bounding box center [272, 118] width 11 height 6
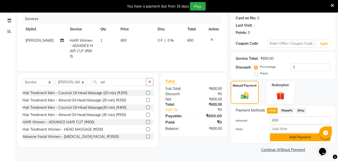
click at [288, 138] on button "Add Payment" at bounding box center [300, 137] width 61 height 8
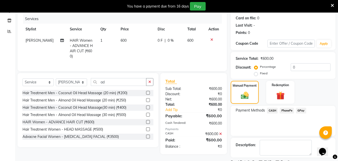
scroll to position [81, 0]
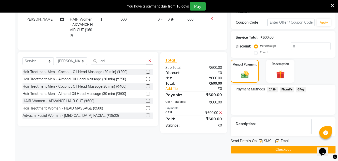
click at [298, 146] on button "Checkout" at bounding box center [283, 149] width 105 height 8
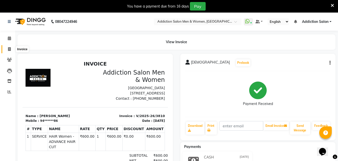
click at [10, 46] on span at bounding box center [9, 49] width 9 height 6
select select "6595"
select select "service"
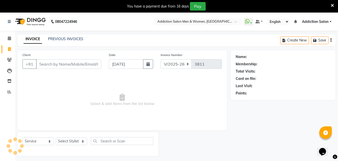
scroll to position [13, 0]
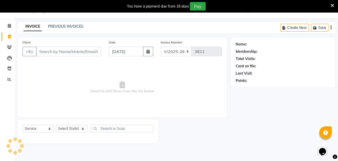
click at [57, 51] on input "Client" at bounding box center [68, 52] width 65 height 10
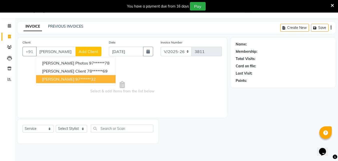
click at [64, 81] on button "PRASANNA JERTAGI 97******32" at bounding box center [76, 79] width 80 height 8
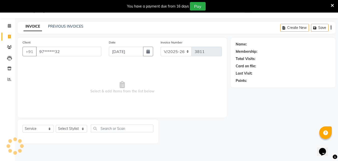
type input "97******32"
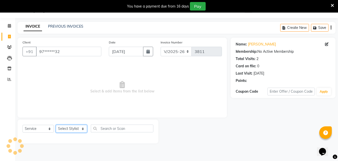
click at [68, 127] on select "Select Stylist Addiction Salon ANJALI BANSIKA [PERSON_NAME] [PERSON_NAME] [PERS…" at bounding box center [71, 128] width 31 height 8
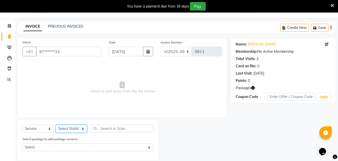
select select "89379"
click at [56, 124] on select "Select Stylist Addiction Salon ANJALI BANSIKA [PERSON_NAME] [PERSON_NAME] [PERS…" at bounding box center [71, 128] width 31 height 8
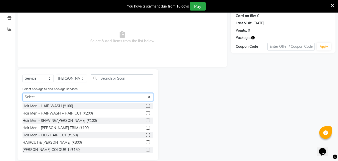
click at [77, 95] on select "Select PLATINUM GROOM PAKAGE" at bounding box center [88, 97] width 131 height 8
click at [77, 98] on select "Select PLATINUM GROOM PAKAGE" at bounding box center [88, 97] width 131 height 8
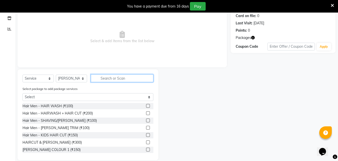
click at [122, 77] on input "text" at bounding box center [122, 78] width 63 height 8
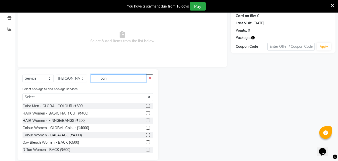
scroll to position [27, 0]
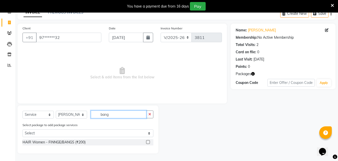
click at [136, 116] on input "bang" at bounding box center [119, 114] width 56 height 8
type input "b"
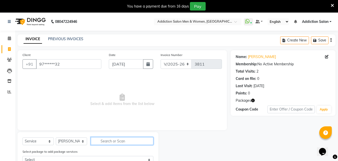
scroll to position [69, 0]
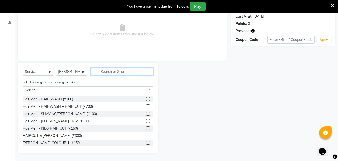
click at [113, 70] on input "text" at bounding box center [122, 71] width 63 height 8
